Goal: Task Accomplishment & Management: Use online tool/utility

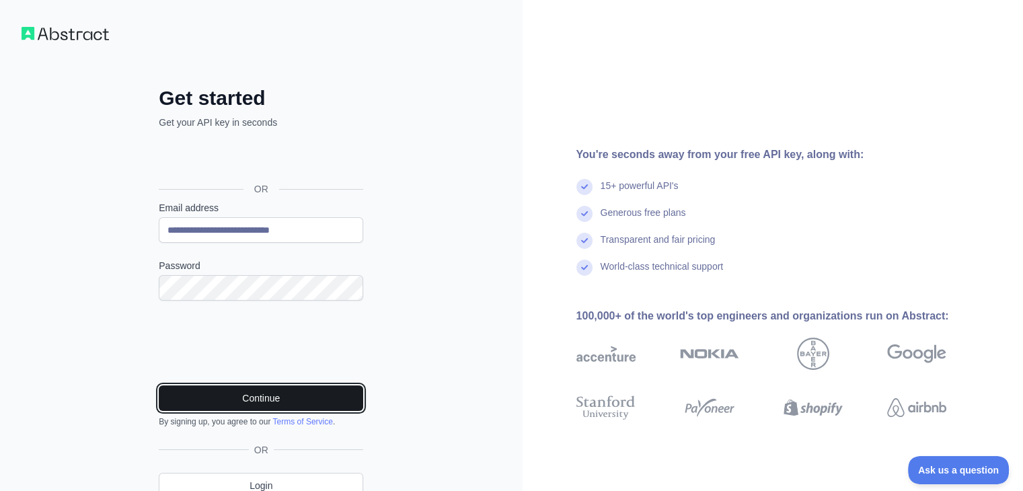
click at [258, 388] on button "Continue" at bounding box center [261, 398] width 205 height 26
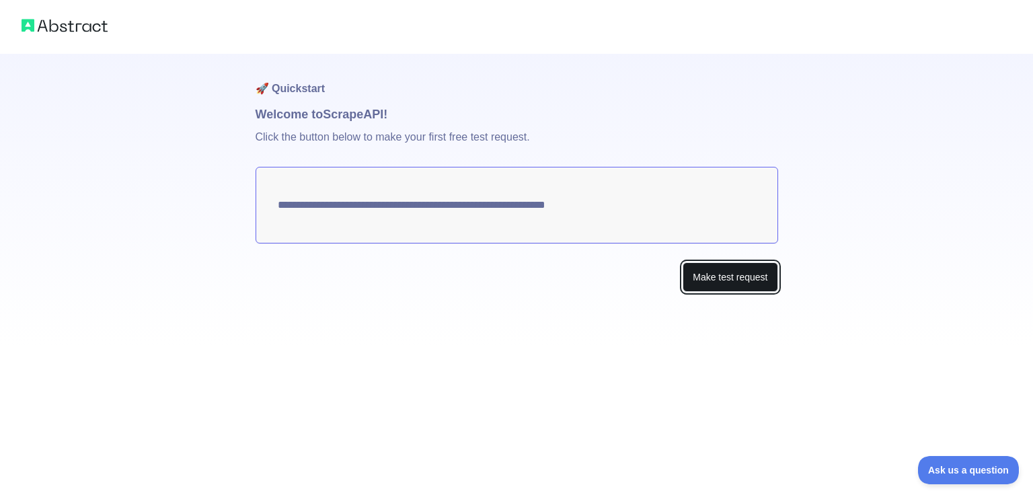
click at [741, 281] on button "Make test request" at bounding box center [730, 277] width 95 height 30
click at [534, 210] on textarea "**********" at bounding box center [517, 205] width 523 height 77
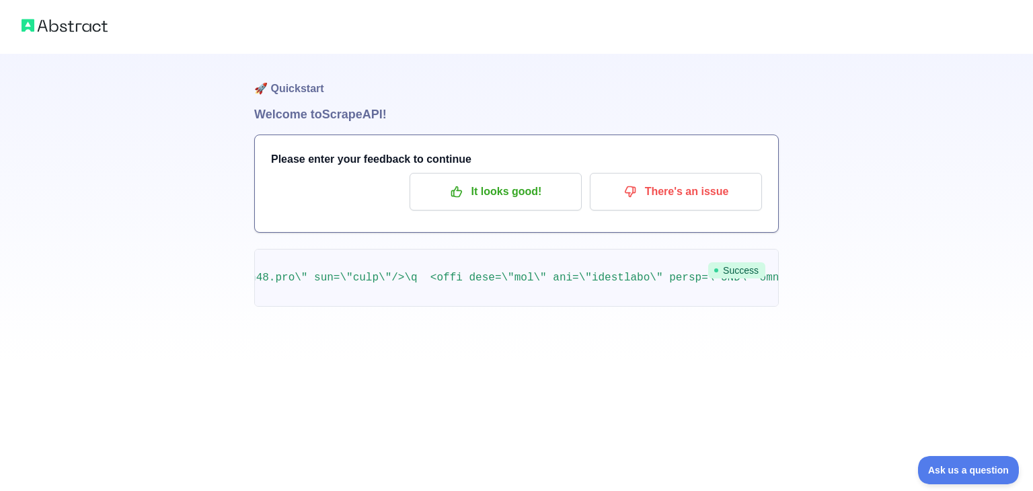
scroll to position [0, 1793]
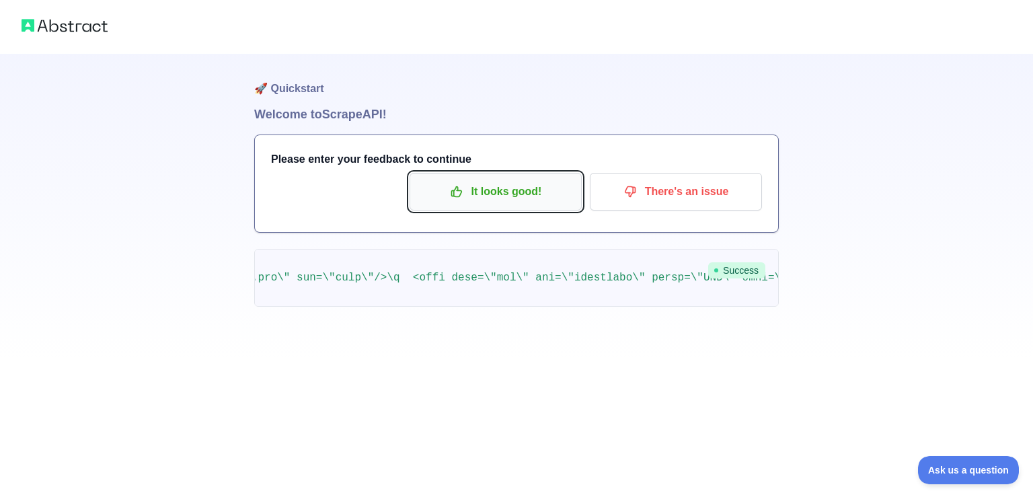
drag, startPoint x: 793, startPoint y: 292, endPoint x: 470, endPoint y: 182, distance: 341.7
click at [470, 182] on p "It looks good!" at bounding box center [496, 191] width 152 height 23
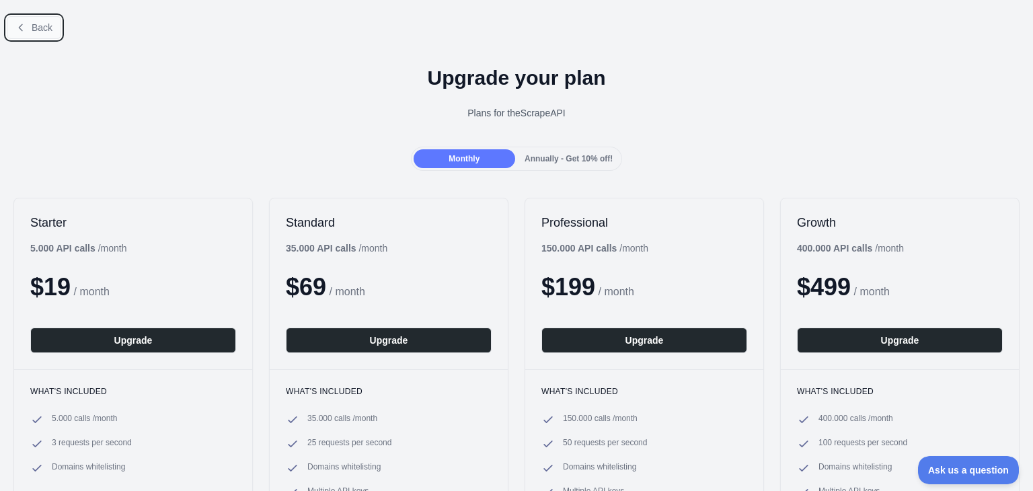
click at [44, 28] on span "Back" at bounding box center [42, 27] width 21 height 11
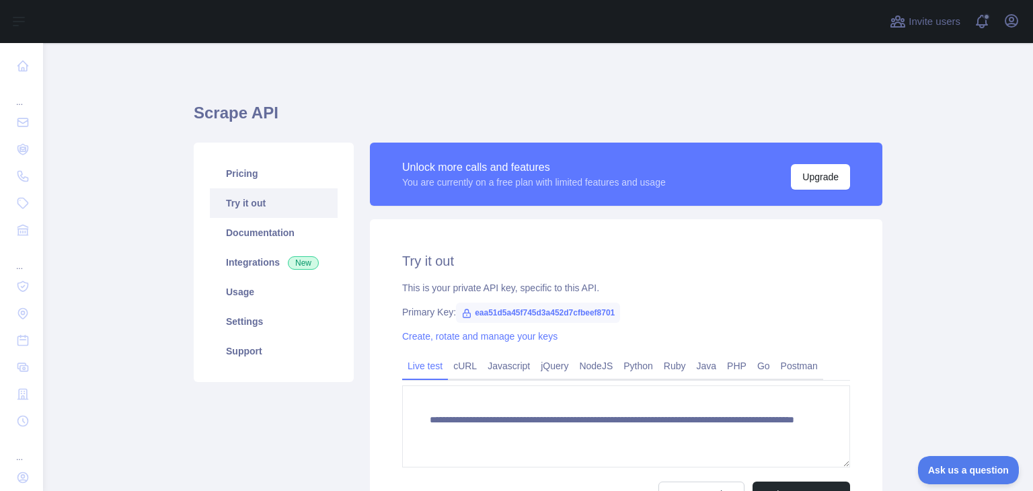
scroll to position [57, 0]
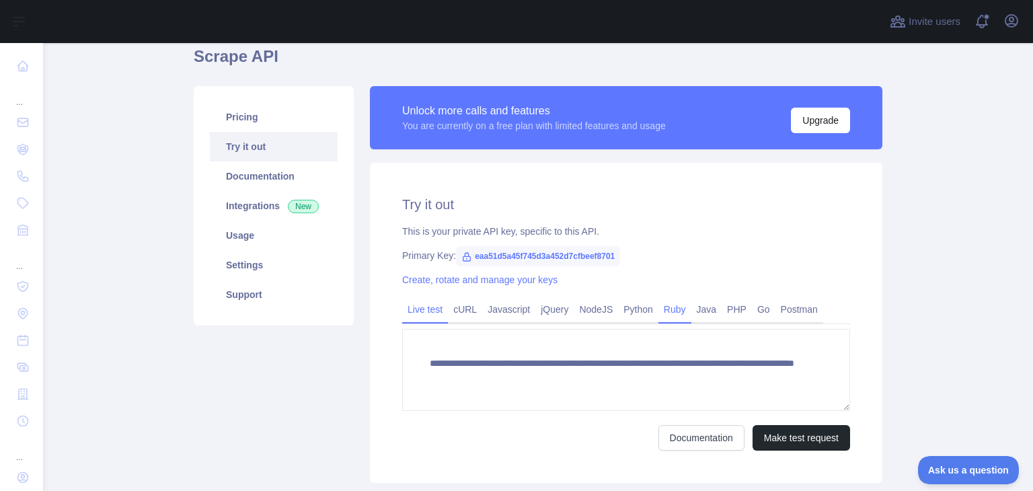
click at [659, 307] on link "Ruby" at bounding box center [675, 310] width 33 height 22
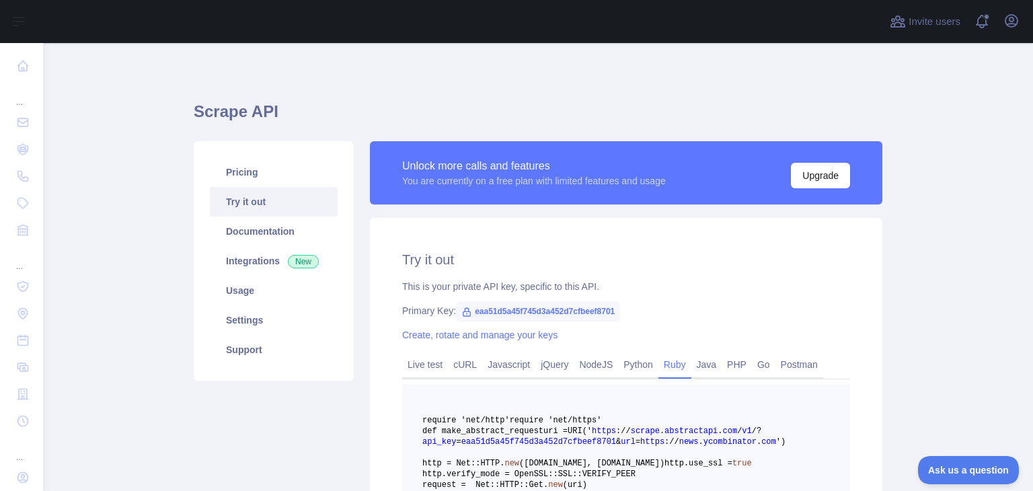
scroll to position [0, 0]
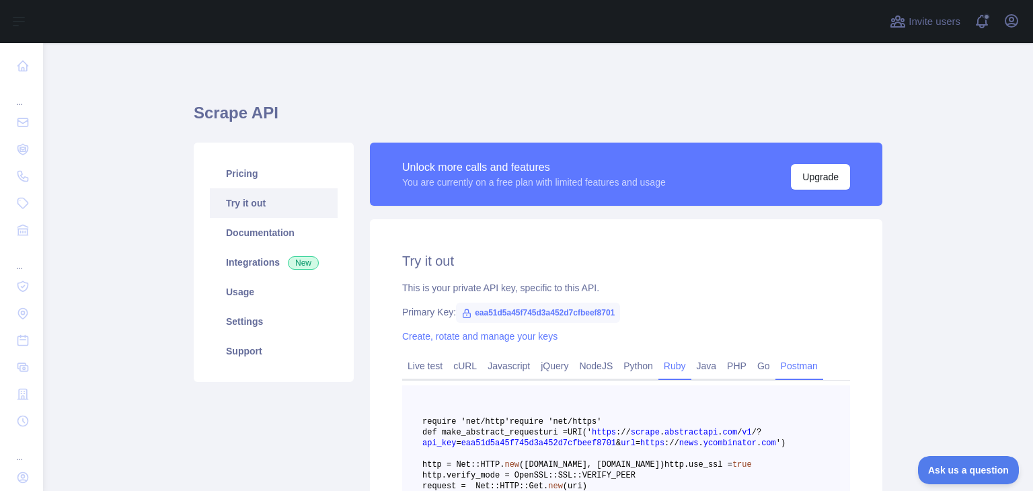
click at [794, 368] on link "Postman" at bounding box center [800, 366] width 48 height 22
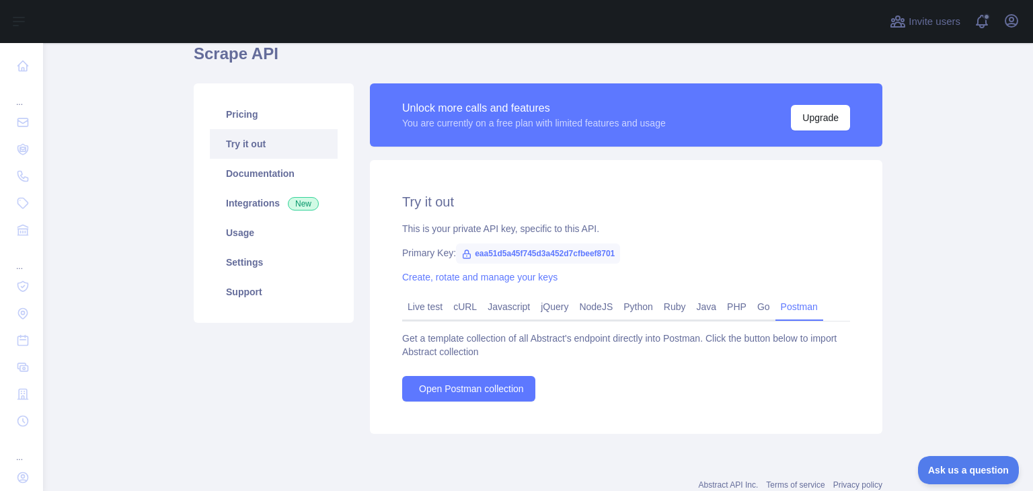
scroll to position [59, 0]
click at [414, 302] on link "Live test" at bounding box center [425, 307] width 46 height 22
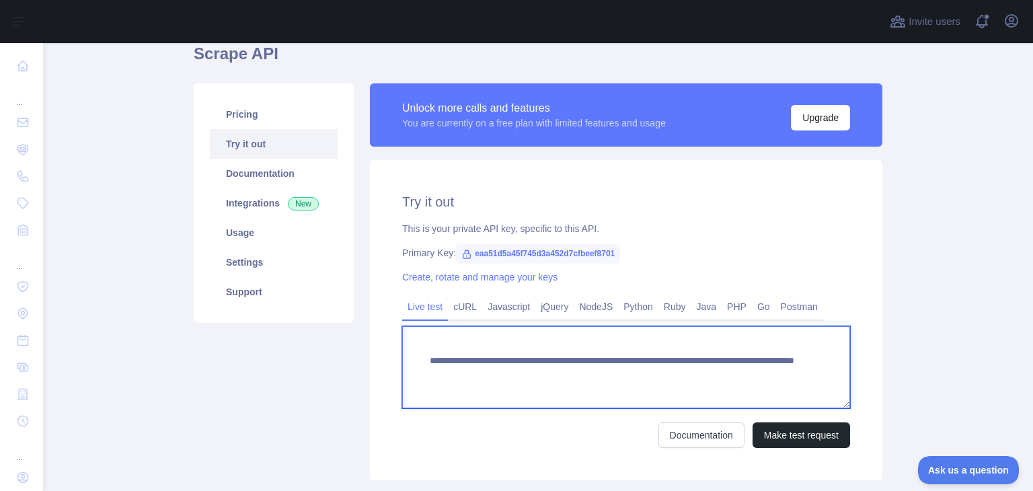
click at [489, 375] on textarea "**********" at bounding box center [626, 367] width 448 height 82
paste textarea "**********"
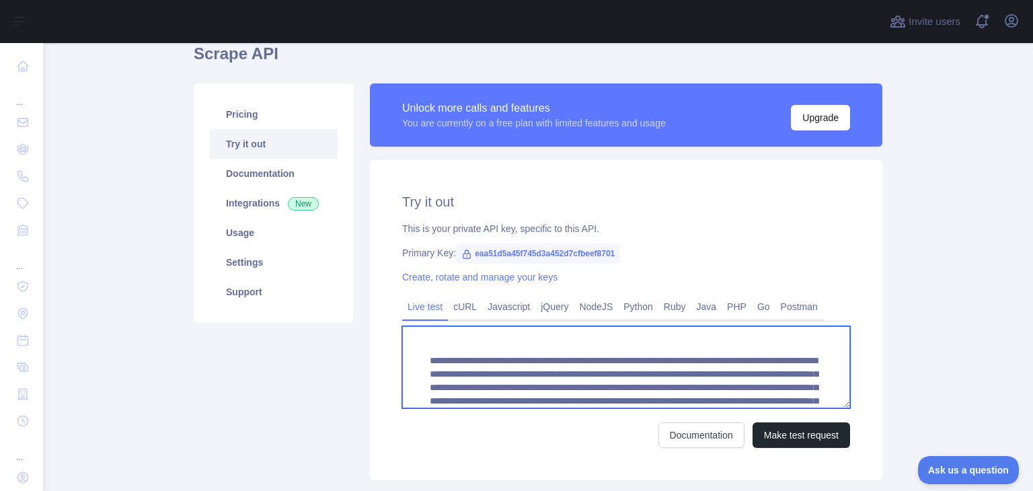
scroll to position [53, 0]
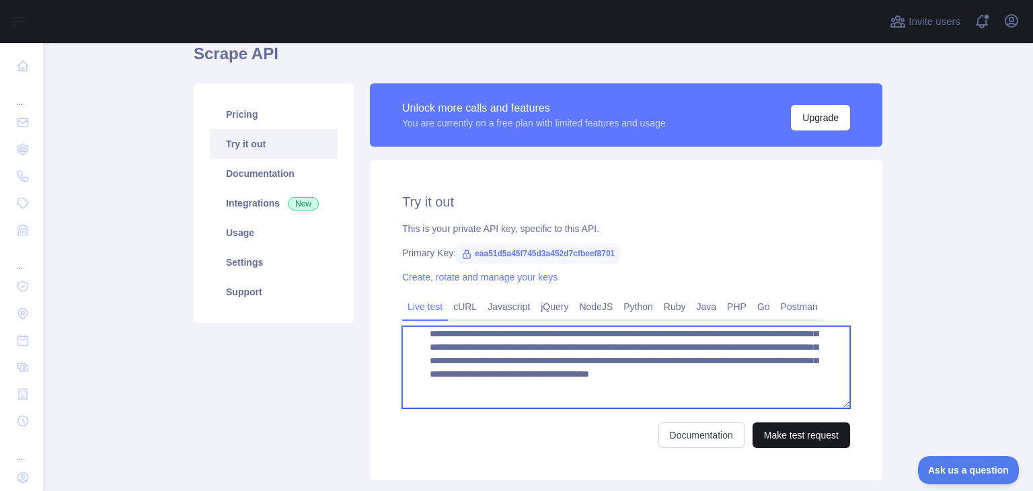
type textarea "**********"
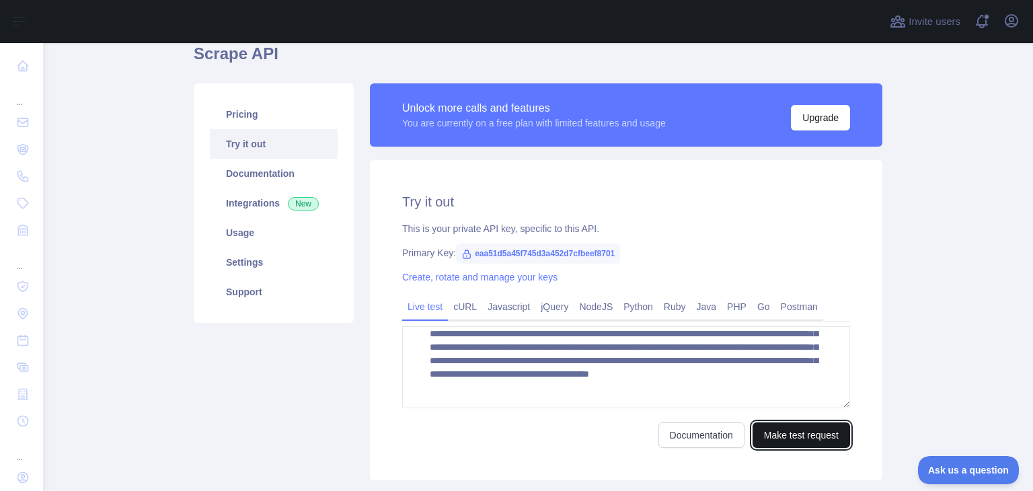
click at [801, 442] on button "Make test request" at bounding box center [802, 435] width 98 height 26
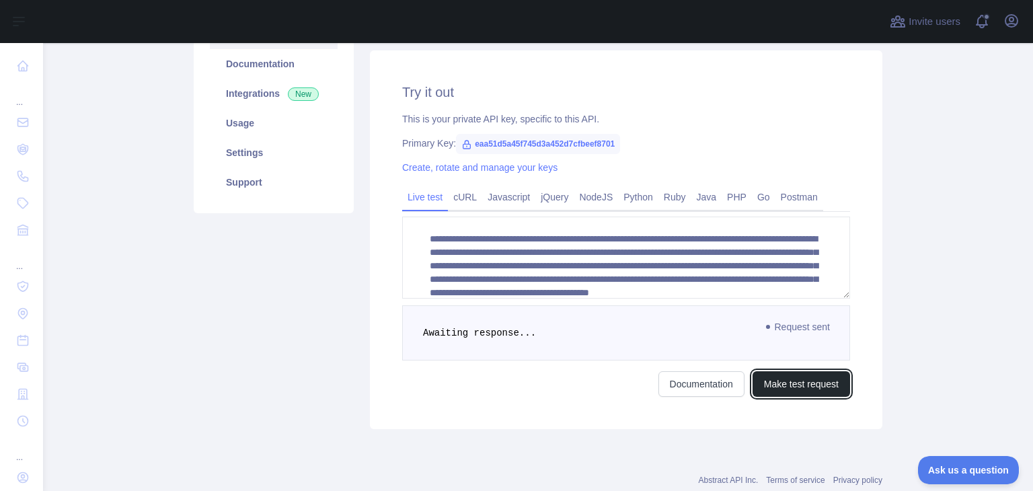
scroll to position [81, 0]
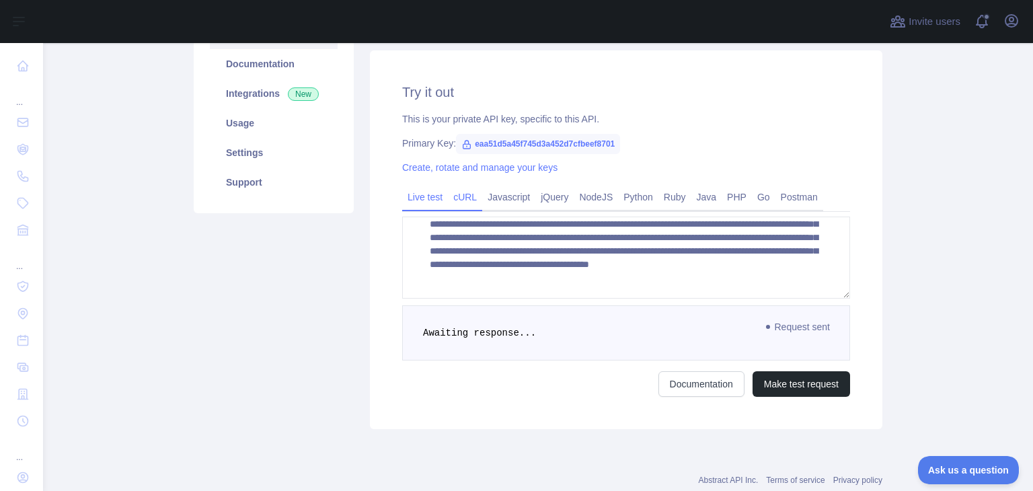
click at [451, 192] on link "cURL" at bounding box center [465, 197] width 34 height 22
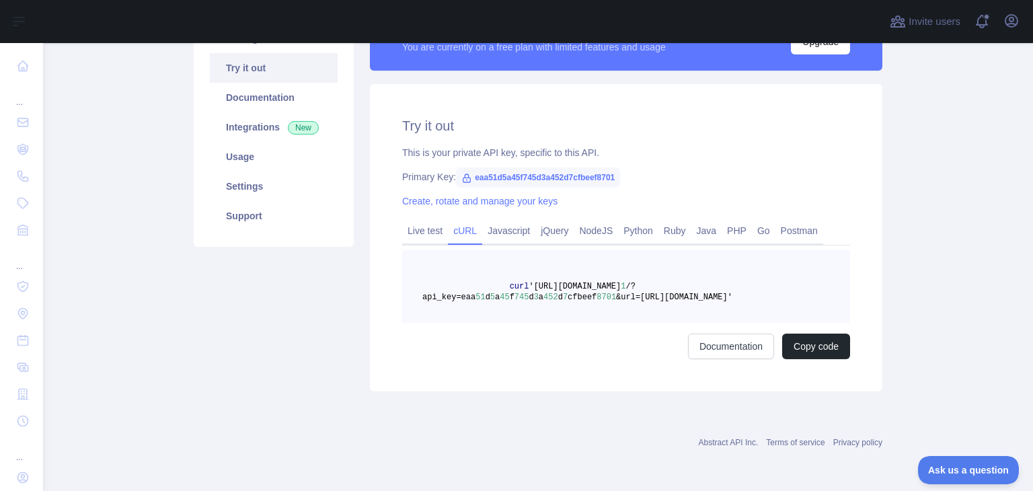
drag, startPoint x: 523, startPoint y: 287, endPoint x: 741, endPoint y: 301, distance: 217.7
click at [733, 301] on span "curl '[URL][DOMAIN_NAME] 1 /?api_key=eaa 51 d 5 a 45 f 745 d 3 a 452 d 7 cfbeef…" at bounding box center [577, 292] width 310 height 20
click at [811, 340] on button "Copy code" at bounding box center [816, 347] width 68 height 26
click at [616, 299] on span "&url=[URL][DOMAIN_NAME]'" at bounding box center [674, 297] width 116 height 9
click at [643, 294] on span "&url=[URL][DOMAIN_NAME]'" at bounding box center [674, 297] width 116 height 9
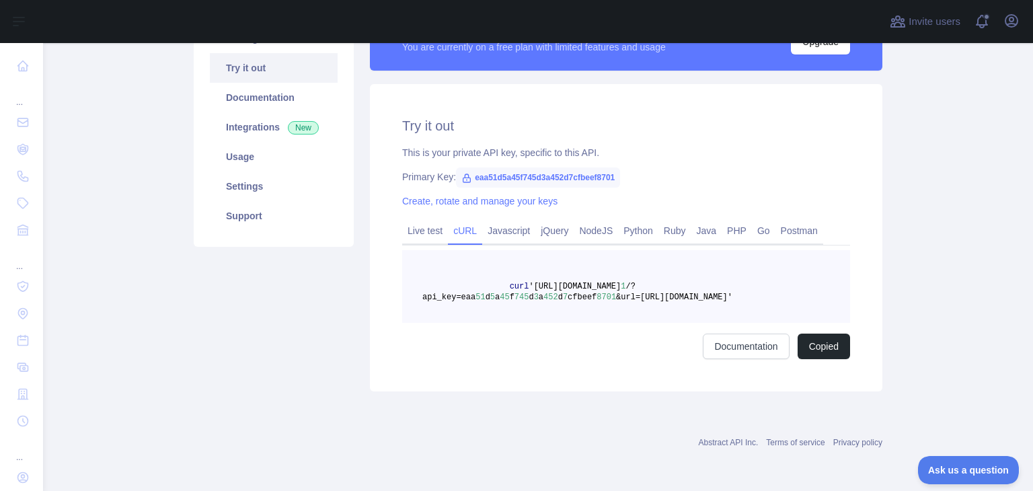
click at [616, 297] on span "&url=[URL][DOMAIN_NAME]'" at bounding box center [674, 297] width 116 height 9
click at [912, 334] on main "Scrape API Pricing Try it out Documentation Integrations New Usage Settings Sup…" at bounding box center [538, 267] width 990 height 448
click at [806, 347] on button "Copied" at bounding box center [824, 347] width 52 height 26
